Goal: Task Accomplishment & Management: Use online tool/utility

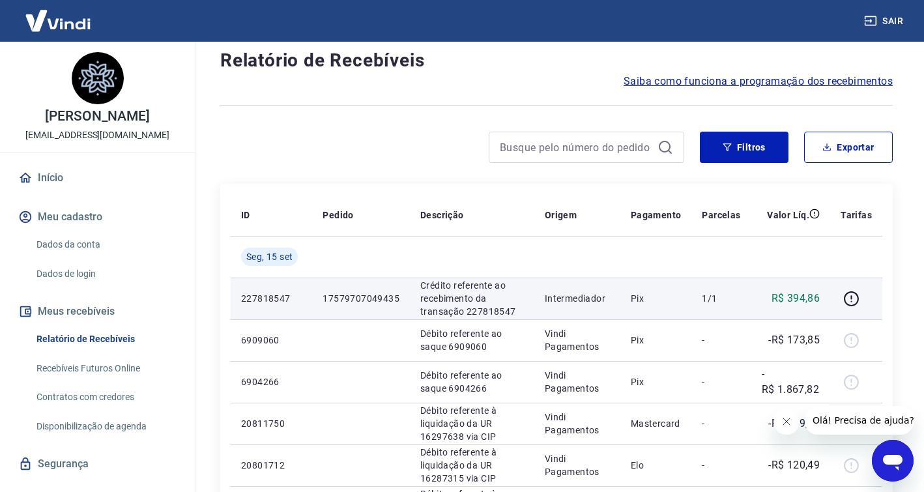
scroll to position [30, 0]
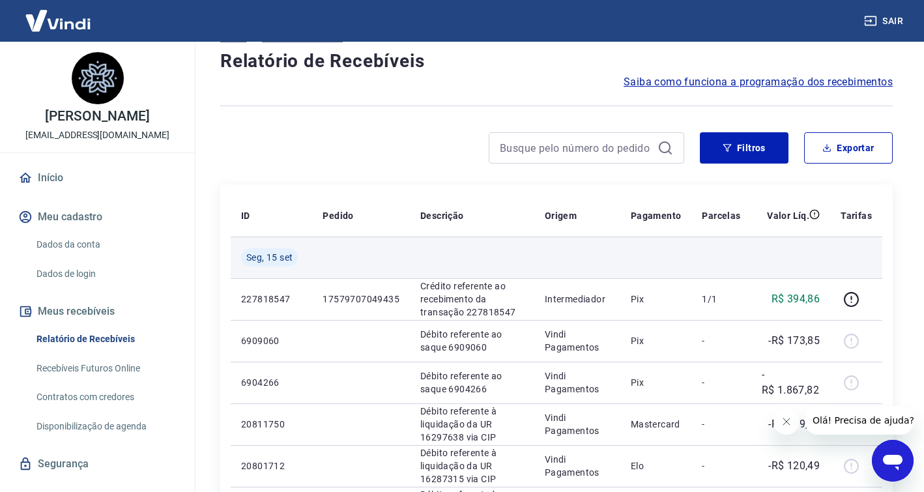
click at [270, 256] on span "Seg, 15 set" at bounding box center [269, 257] width 46 height 13
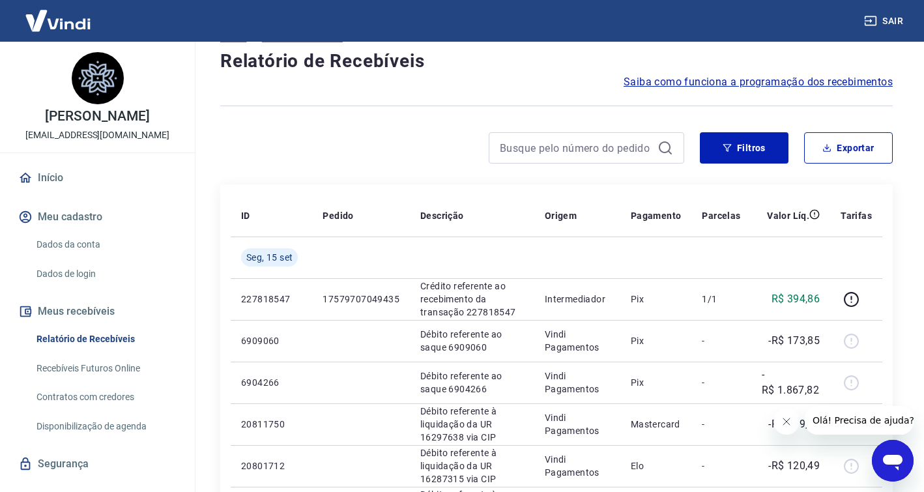
click at [104, 385] on link "Contratos com credores" at bounding box center [105, 397] width 148 height 27
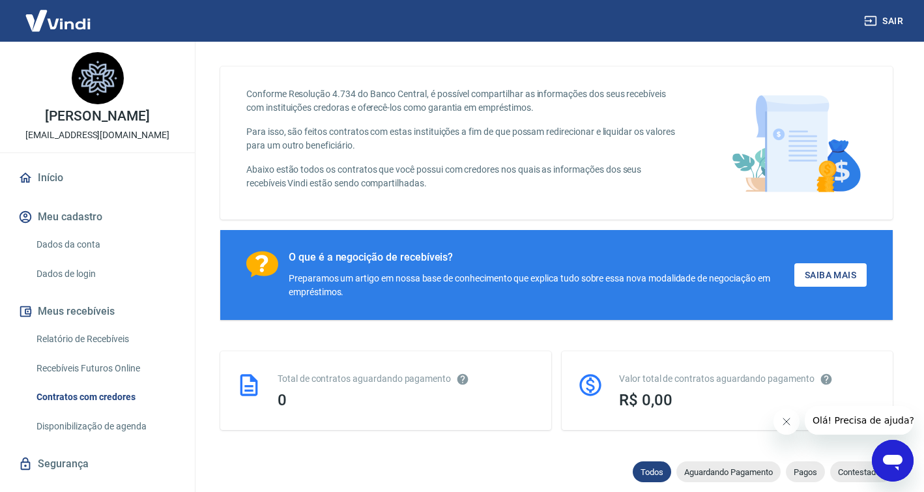
click at [104, 369] on link "Recebíveis Futuros Online" at bounding box center [105, 368] width 148 height 27
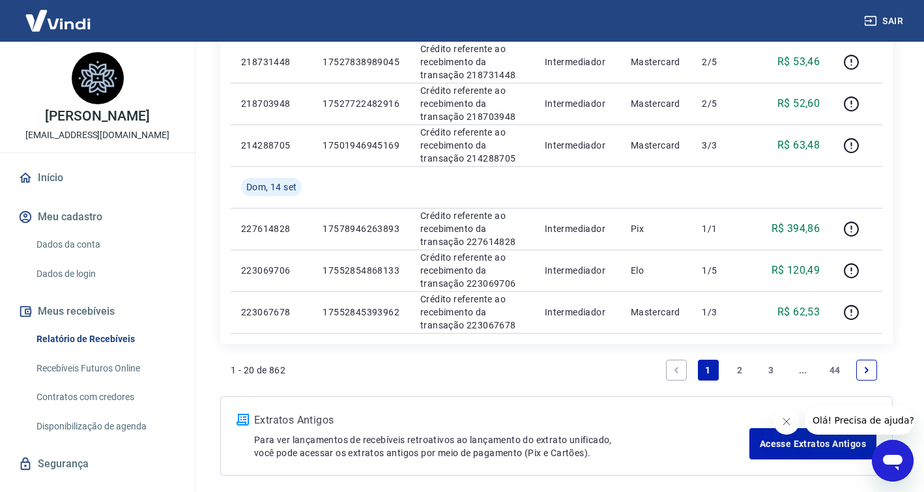
scroll to position [852, 0]
click at [125, 358] on link "Recebíveis Futuros Online" at bounding box center [105, 368] width 148 height 27
